Goal: Transaction & Acquisition: Purchase product/service

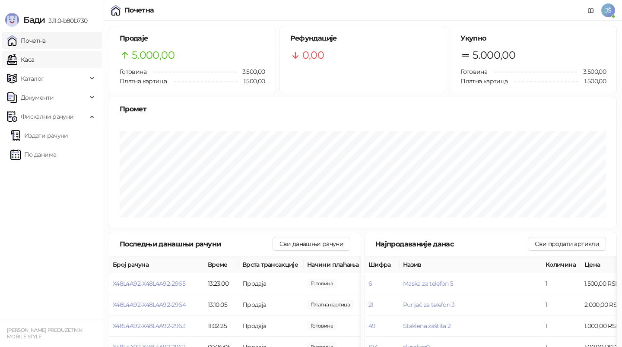
click at [34, 66] on link "Каса" at bounding box center [20, 59] width 27 height 17
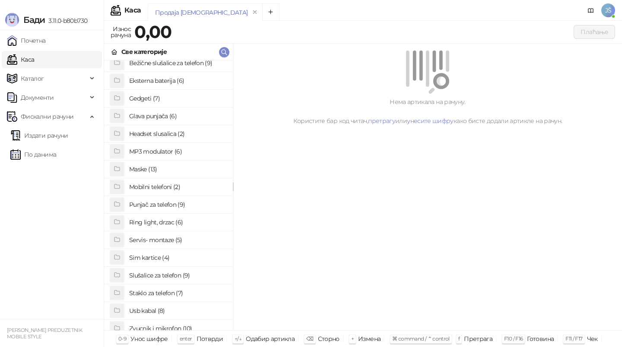
scroll to position [63, 0]
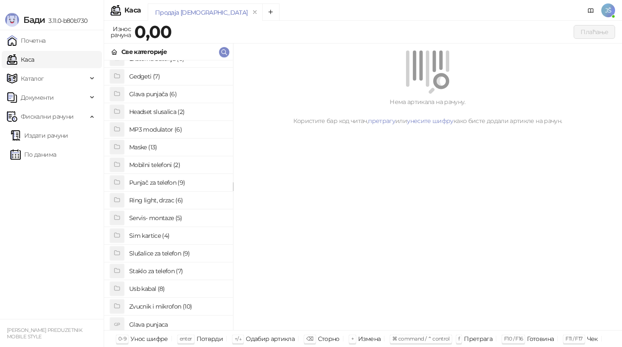
click at [163, 251] on h4 "Slušalice za telefon (9)" at bounding box center [177, 254] width 97 height 14
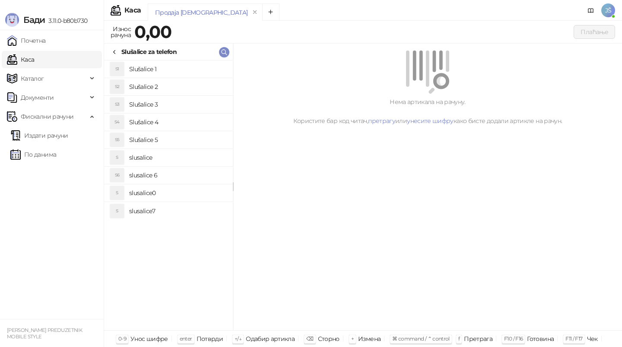
click at [154, 92] on h4 "Slušalice 2" at bounding box center [177, 87] width 97 height 14
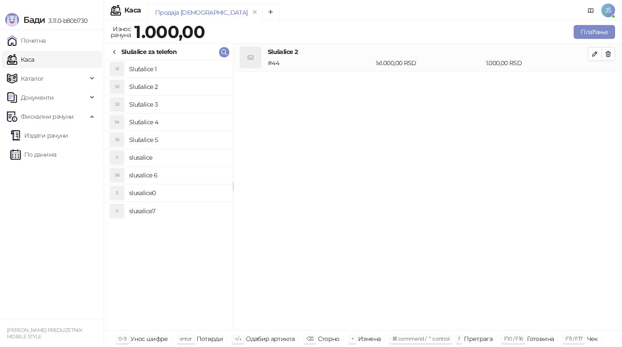
click at [167, 69] on h4 "Slušalice 1" at bounding box center [177, 69] width 97 height 14
click at [606, 51] on icon "button" at bounding box center [607, 54] width 7 height 7
click at [602, 31] on button "Плаћање" at bounding box center [593, 32] width 41 height 14
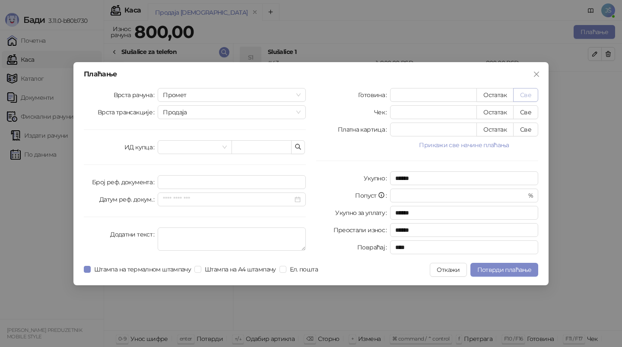
click at [533, 95] on button "Све" at bounding box center [525, 95] width 25 height 14
type input "***"
type input "****"
click at [502, 272] on span "Потврди плаћање" at bounding box center [504, 270] width 54 height 8
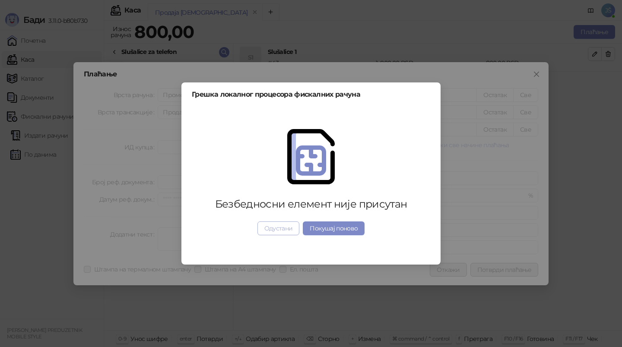
click at [276, 227] on button "Одустани" at bounding box center [278, 228] width 42 height 14
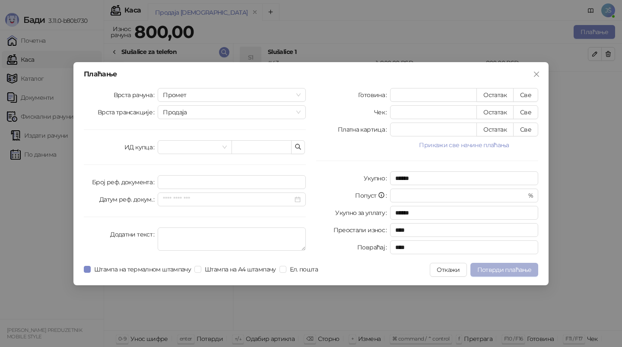
click at [516, 269] on span "Потврди плаћање" at bounding box center [504, 270] width 54 height 8
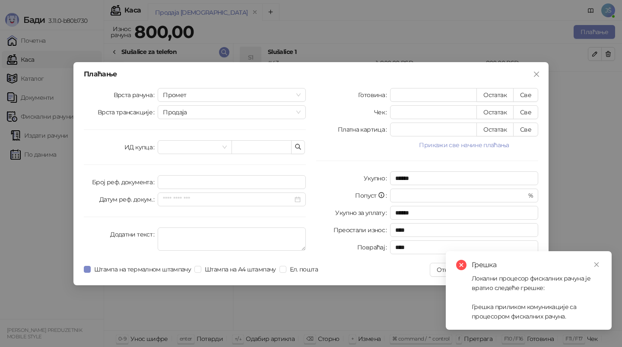
click at [546, 289] on div "Локални процесор фискалних рачуна је вратио следеће грешке: Грешка приликом ком…" at bounding box center [536, 297] width 130 height 47
click at [602, 258] on div "Грешка Локални процесор фискалних рачуна је вратио следеће грешке: Грешка прили…" at bounding box center [529, 290] width 166 height 79
click at [597, 263] on icon "close" at bounding box center [596, 264] width 5 height 5
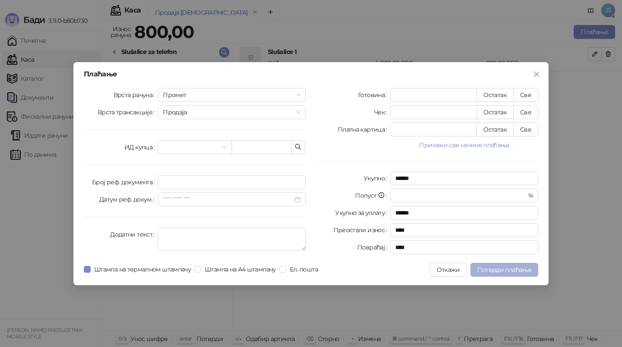
click at [510, 270] on span "Потврди плаћање" at bounding box center [504, 270] width 54 height 8
